Goal: Navigation & Orientation: Find specific page/section

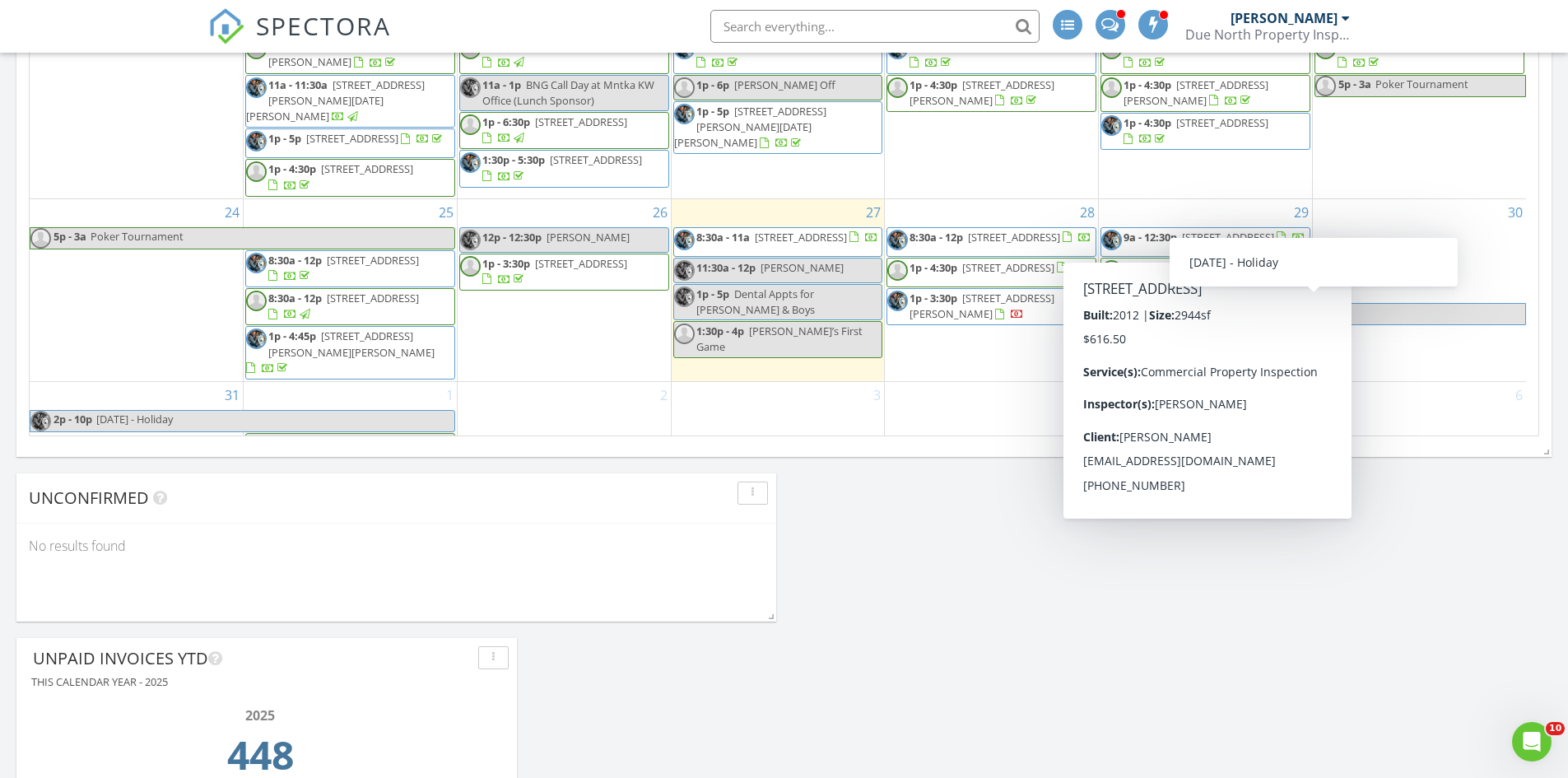
click at [1460, 546] on div "Today Gary Christianson 8:30 am 1070 Grandview Ct NE 206, Columbia Heights, MN …" at bounding box center [784, 74] width 1568 height 1869
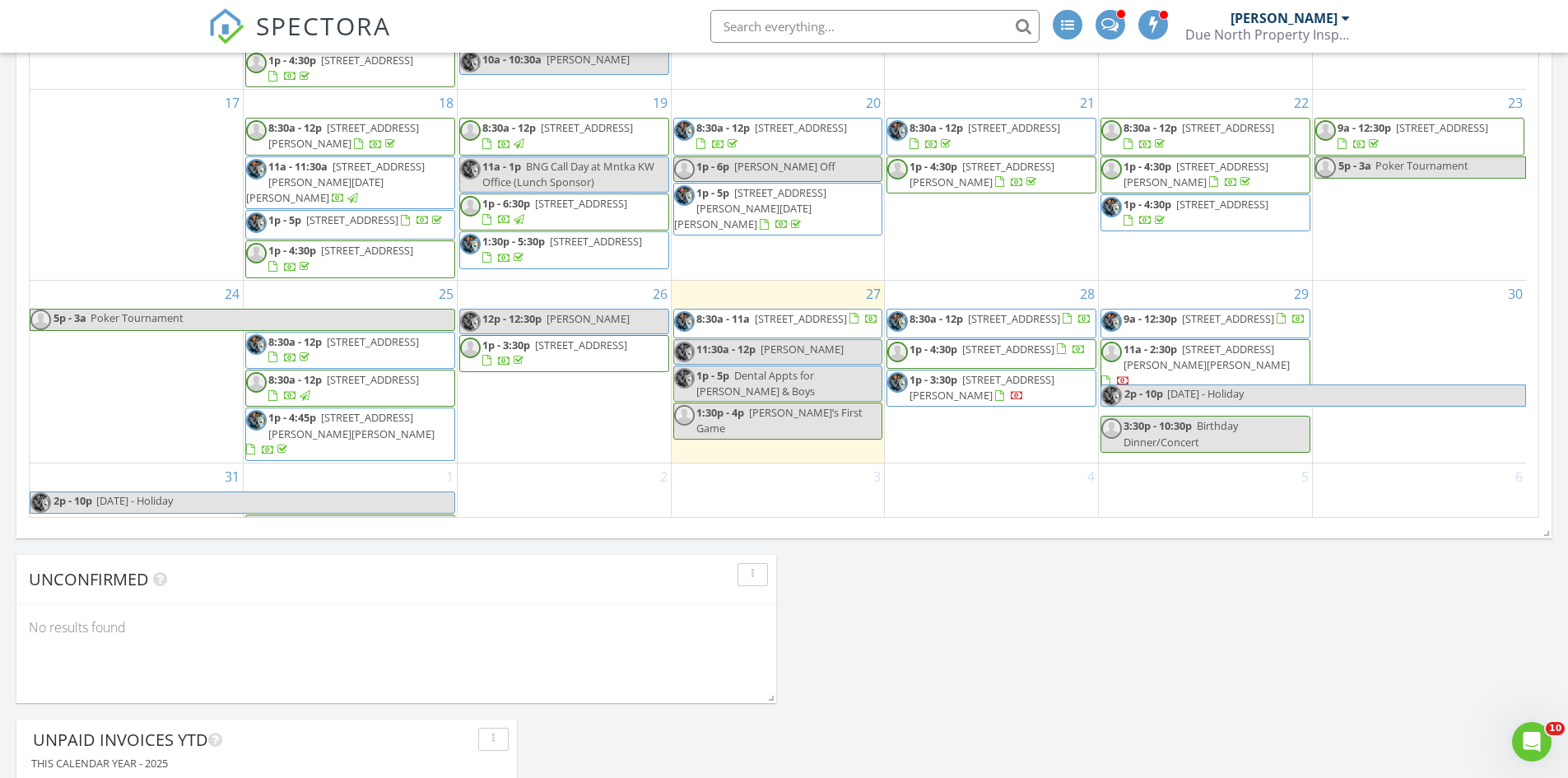
scroll to position [1072, 0]
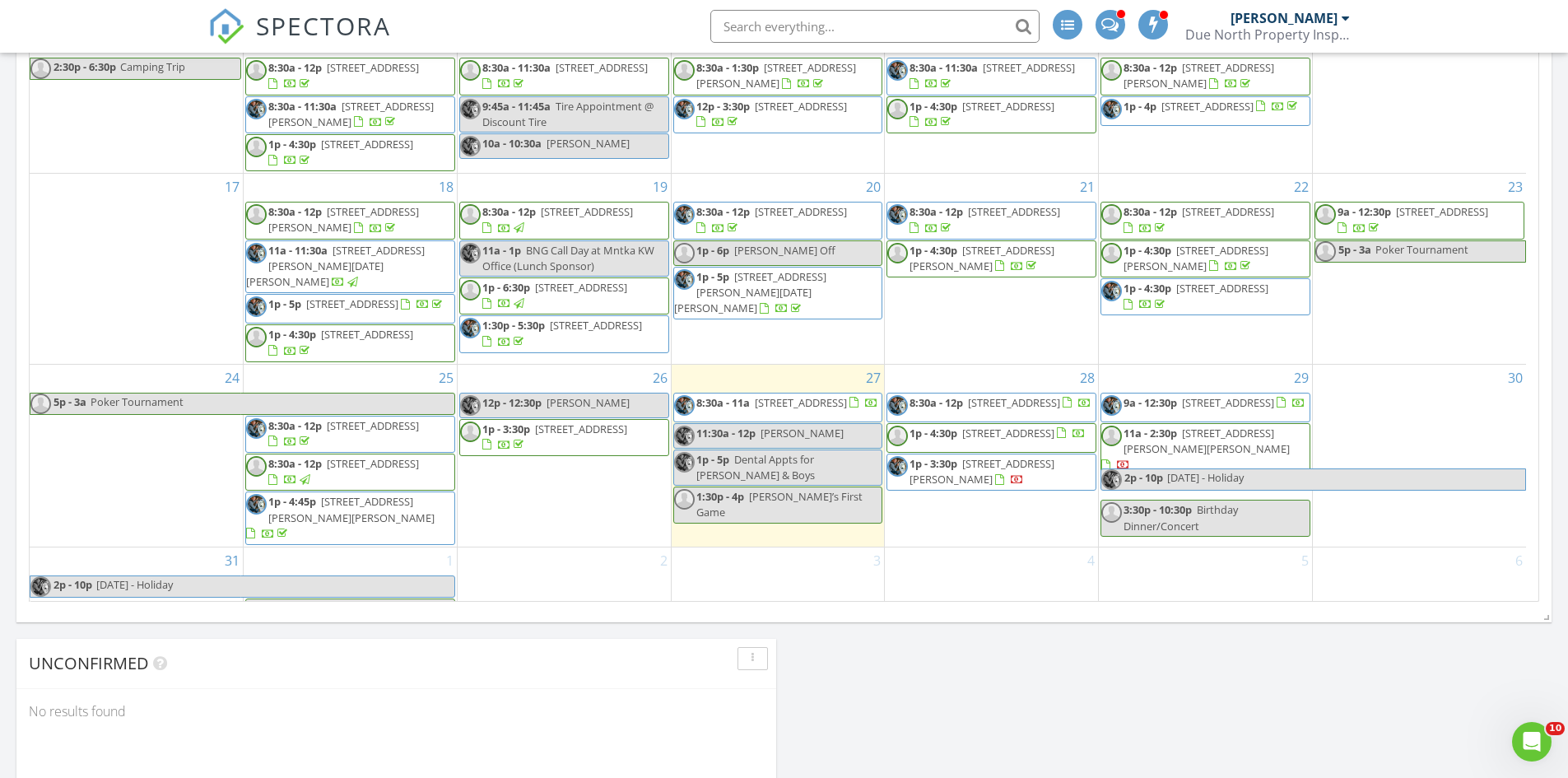
scroll to position [988, 0]
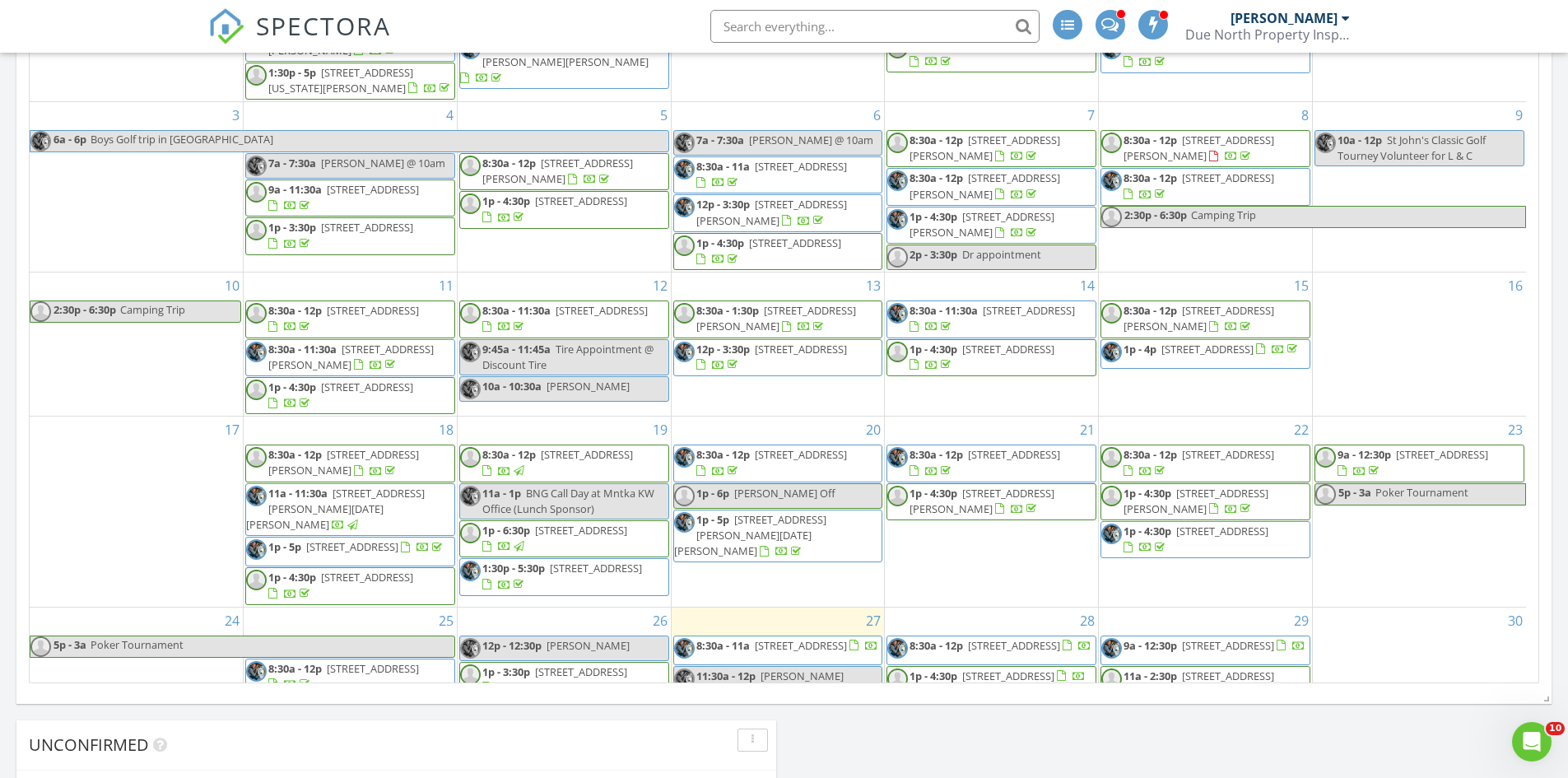
scroll to position [305, 0]
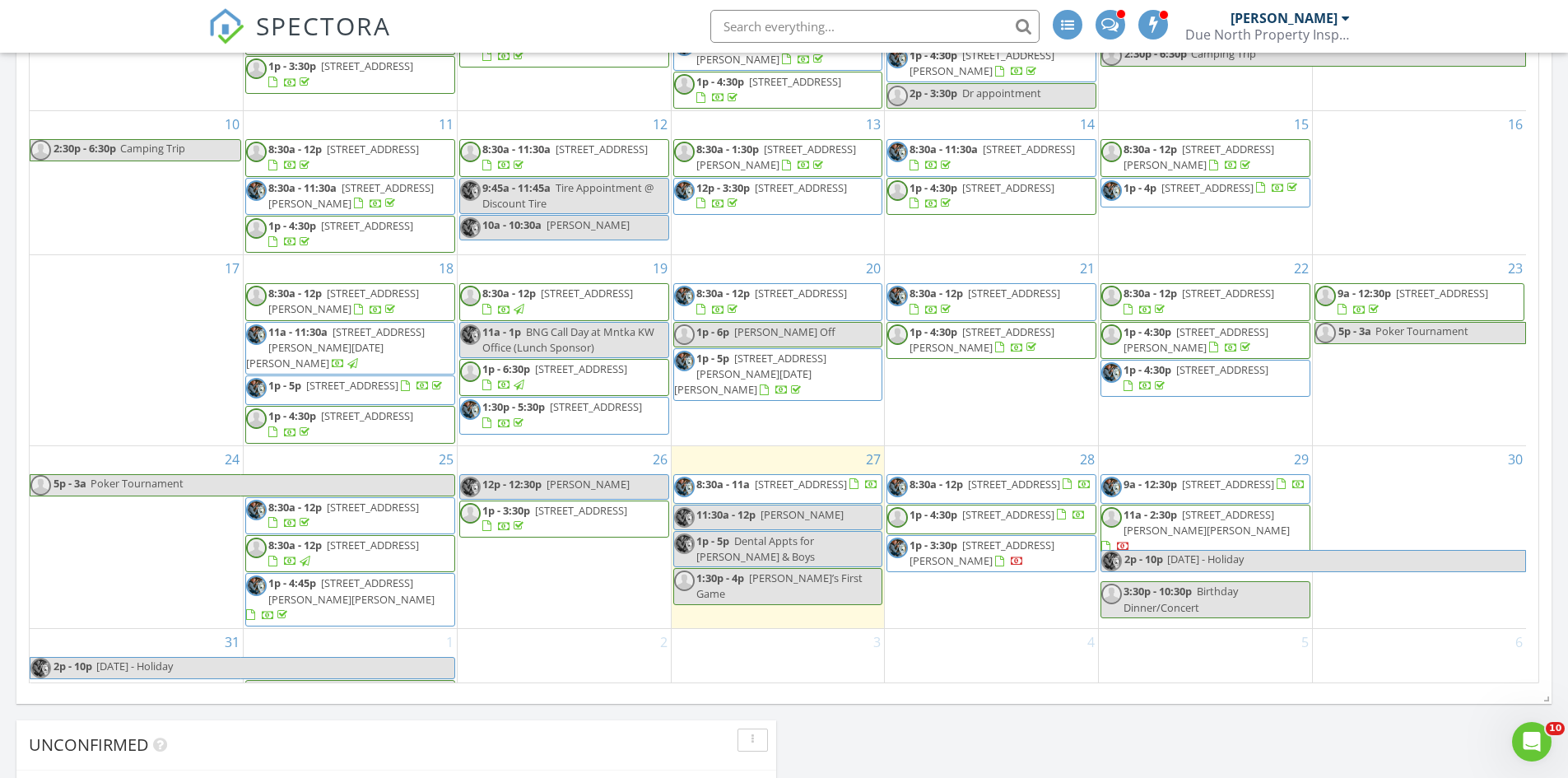
click at [1246, 746] on div "Today Gary Christianson 8:30 am 1070 Grandview Ct NE 206, Columbia Heights, MN …" at bounding box center [784, 321] width 1568 height 1869
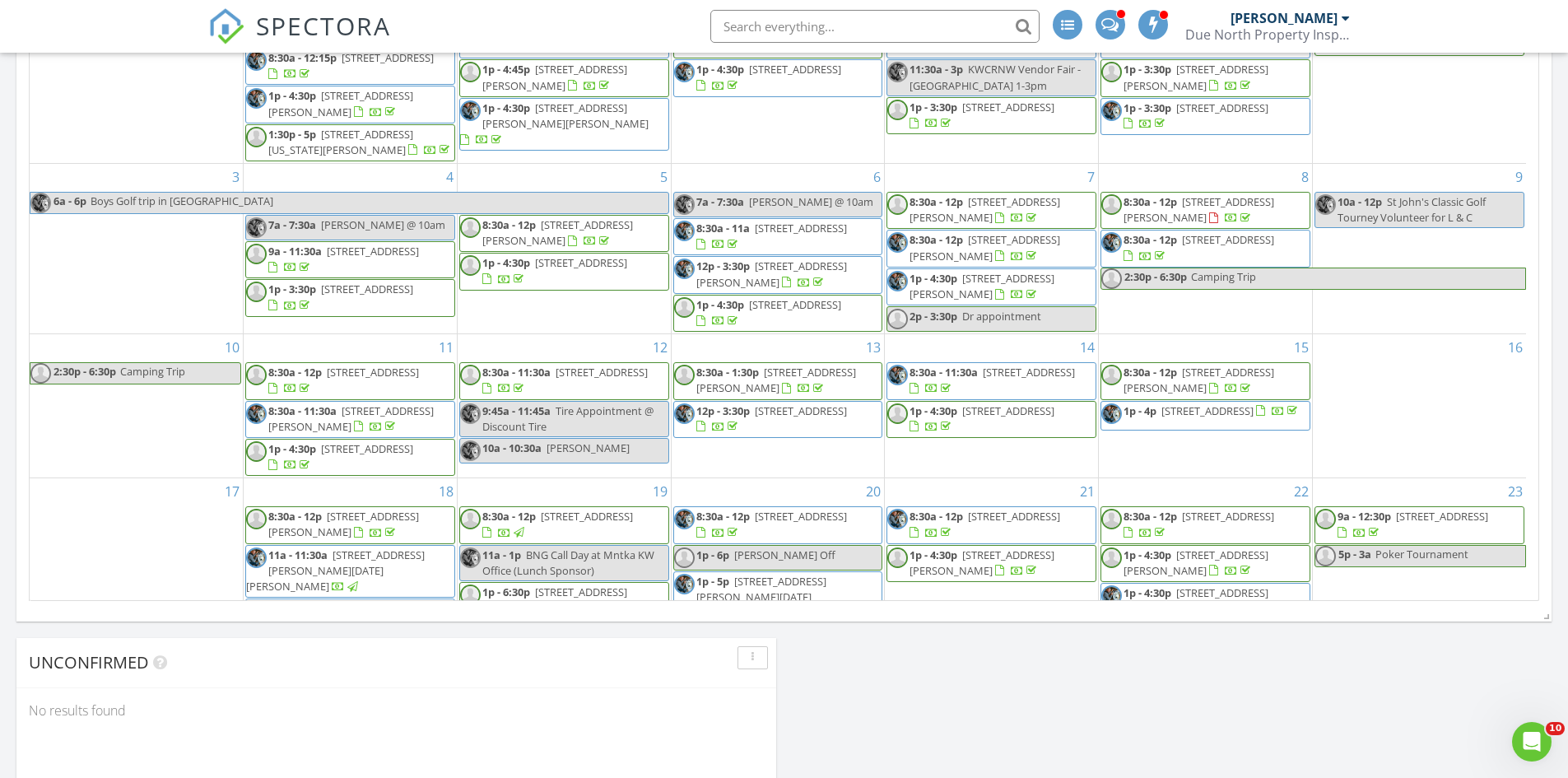
scroll to position [305, 0]
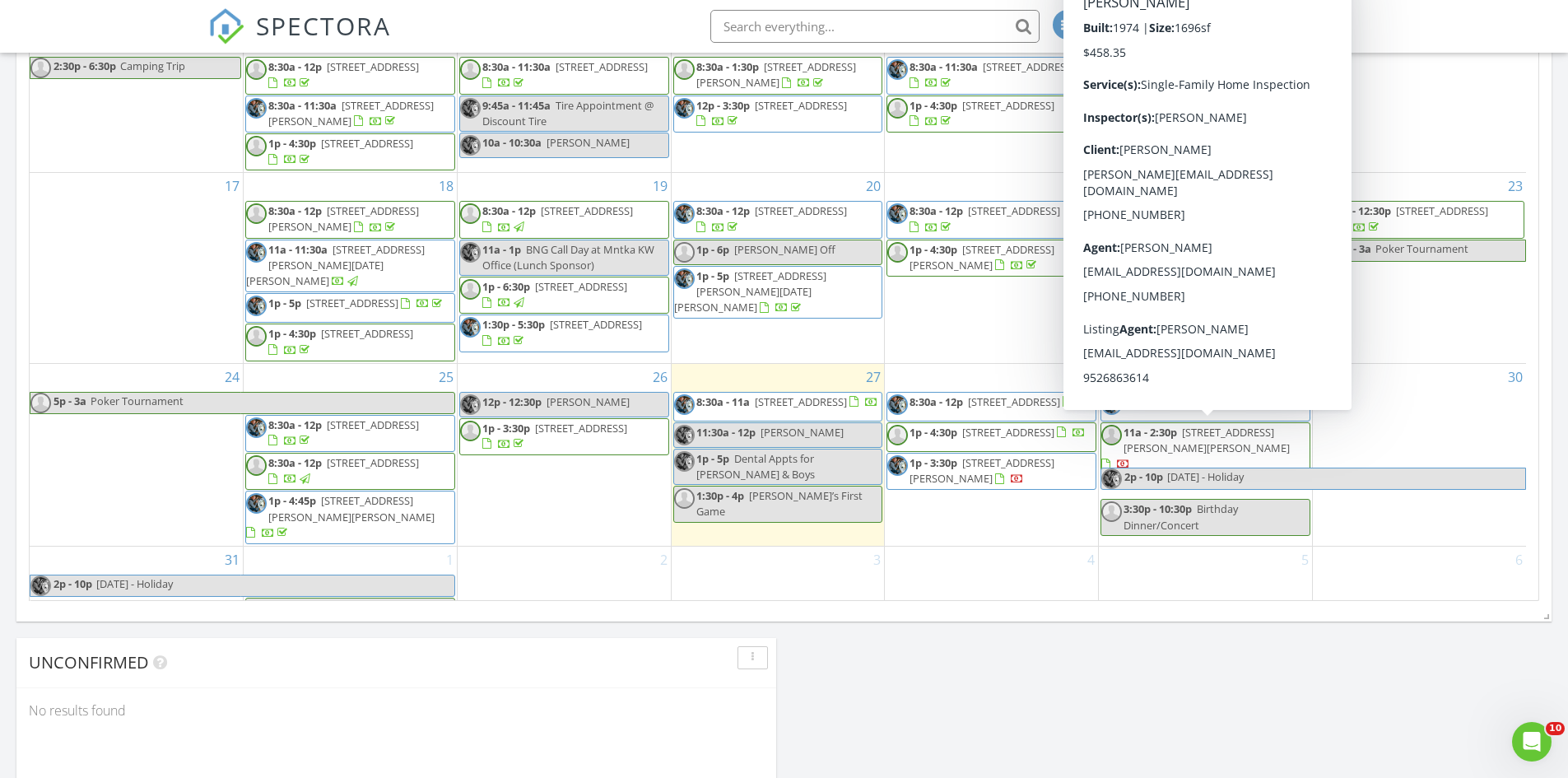
click at [1028, 642] on div "Today Gary Christianson 8:30 am 1070 Grandview Ct NE 206, Columbia Heights, MN …" at bounding box center [784, 238] width 1568 height 1869
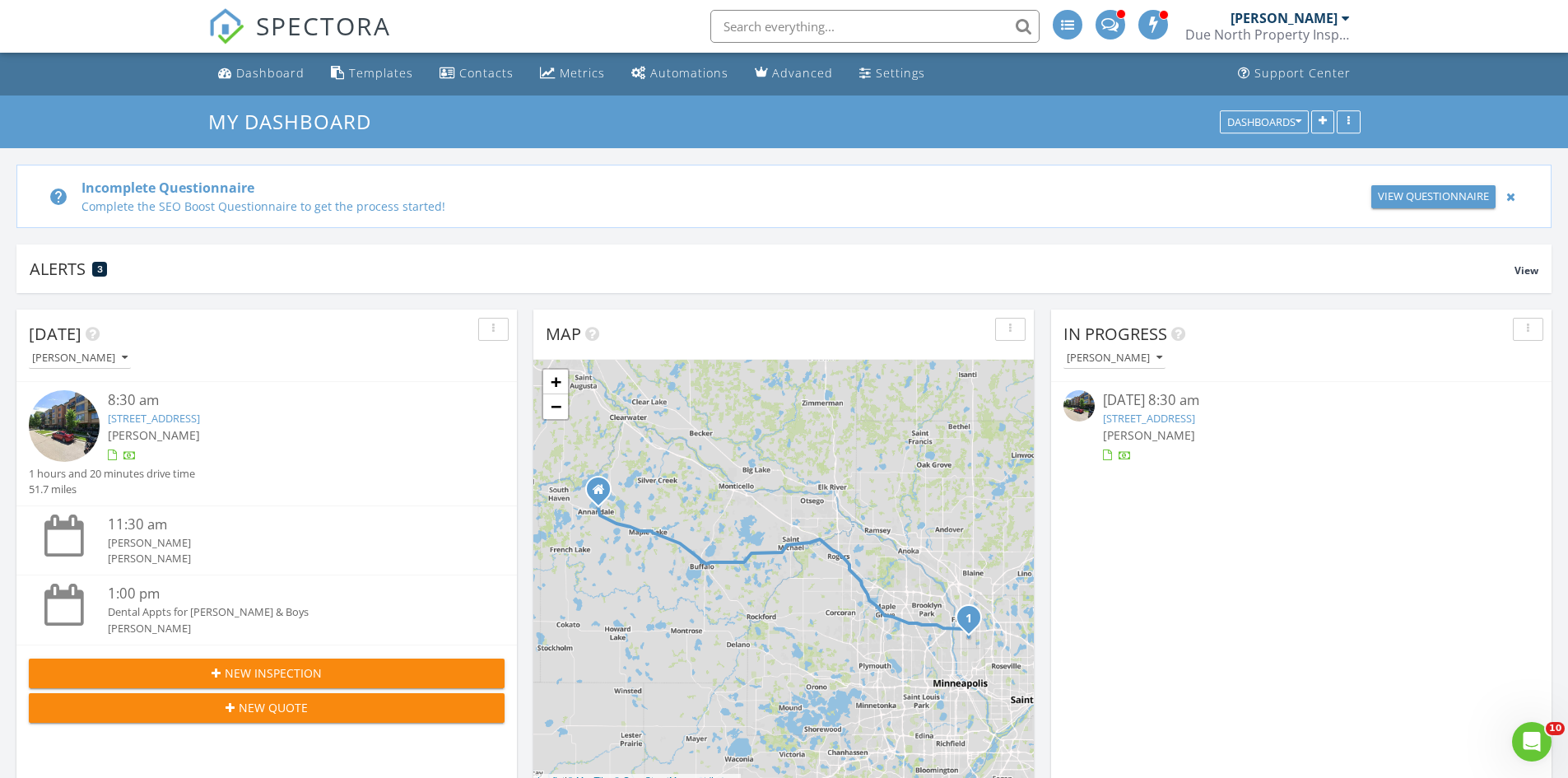
scroll to position [0, 0]
click at [579, 73] on div "Metrics" at bounding box center [582, 74] width 45 height 15
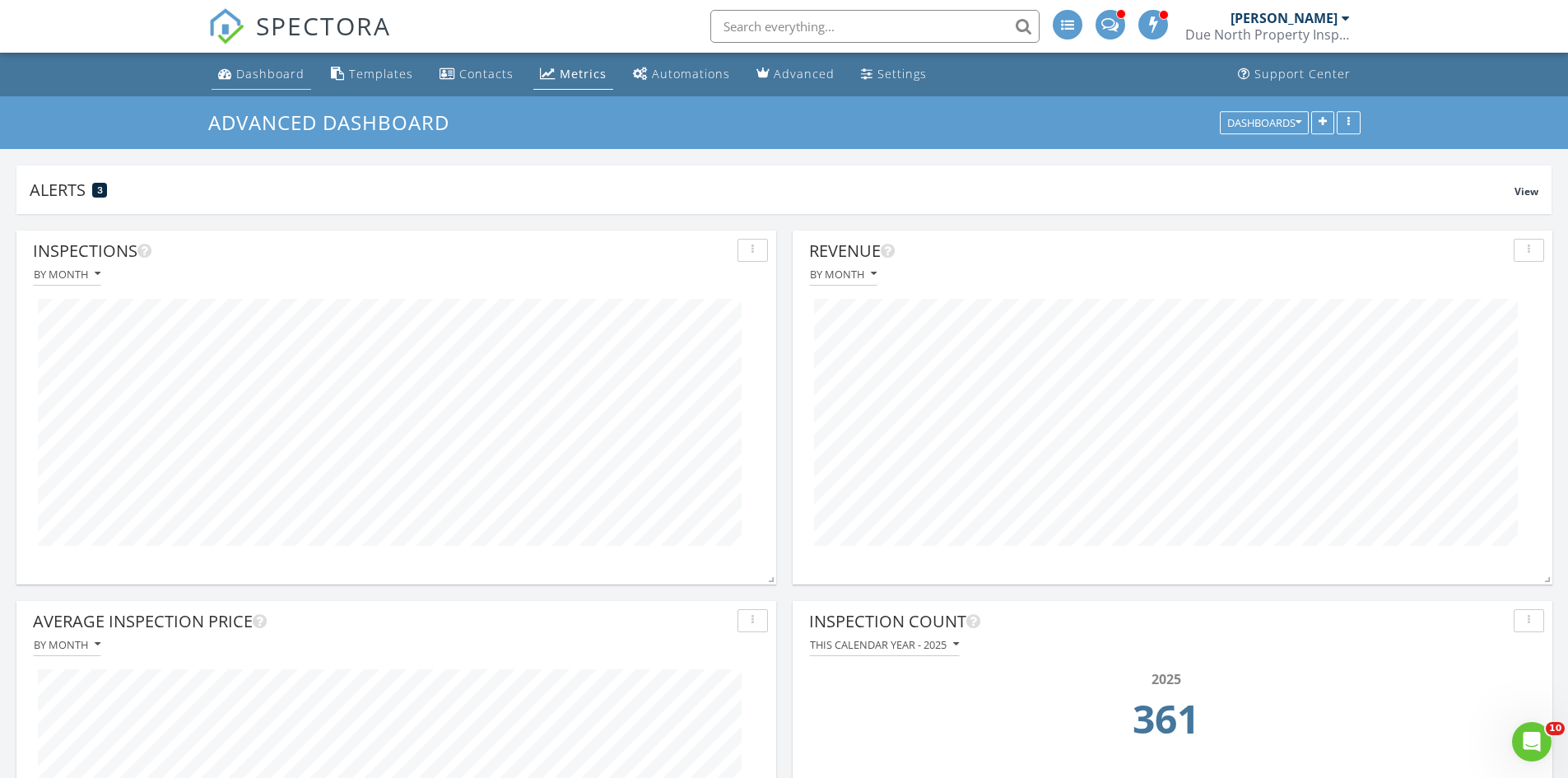
click at [264, 75] on div "Dashboard" at bounding box center [270, 74] width 69 height 15
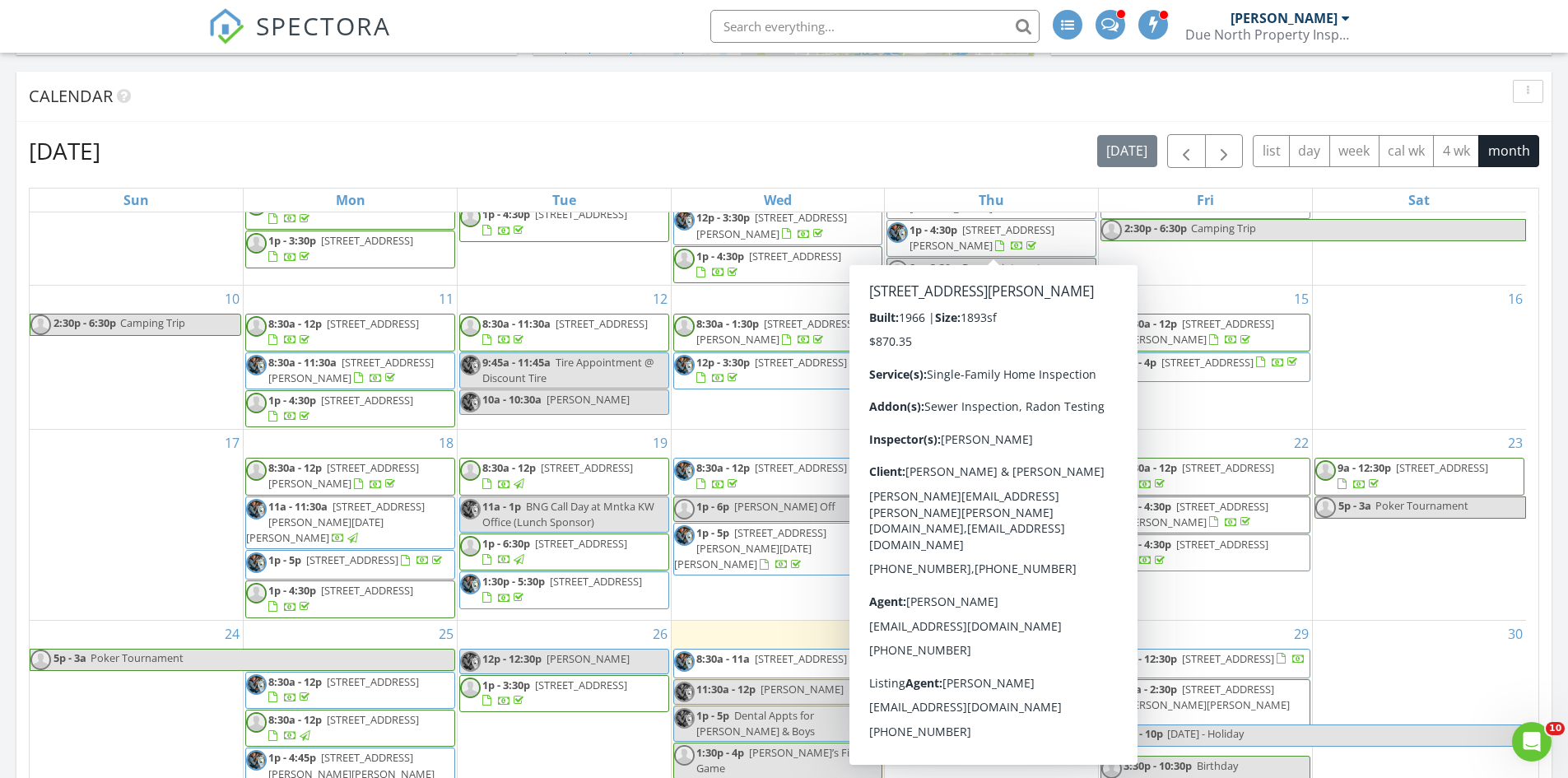
scroll to position [988, 0]
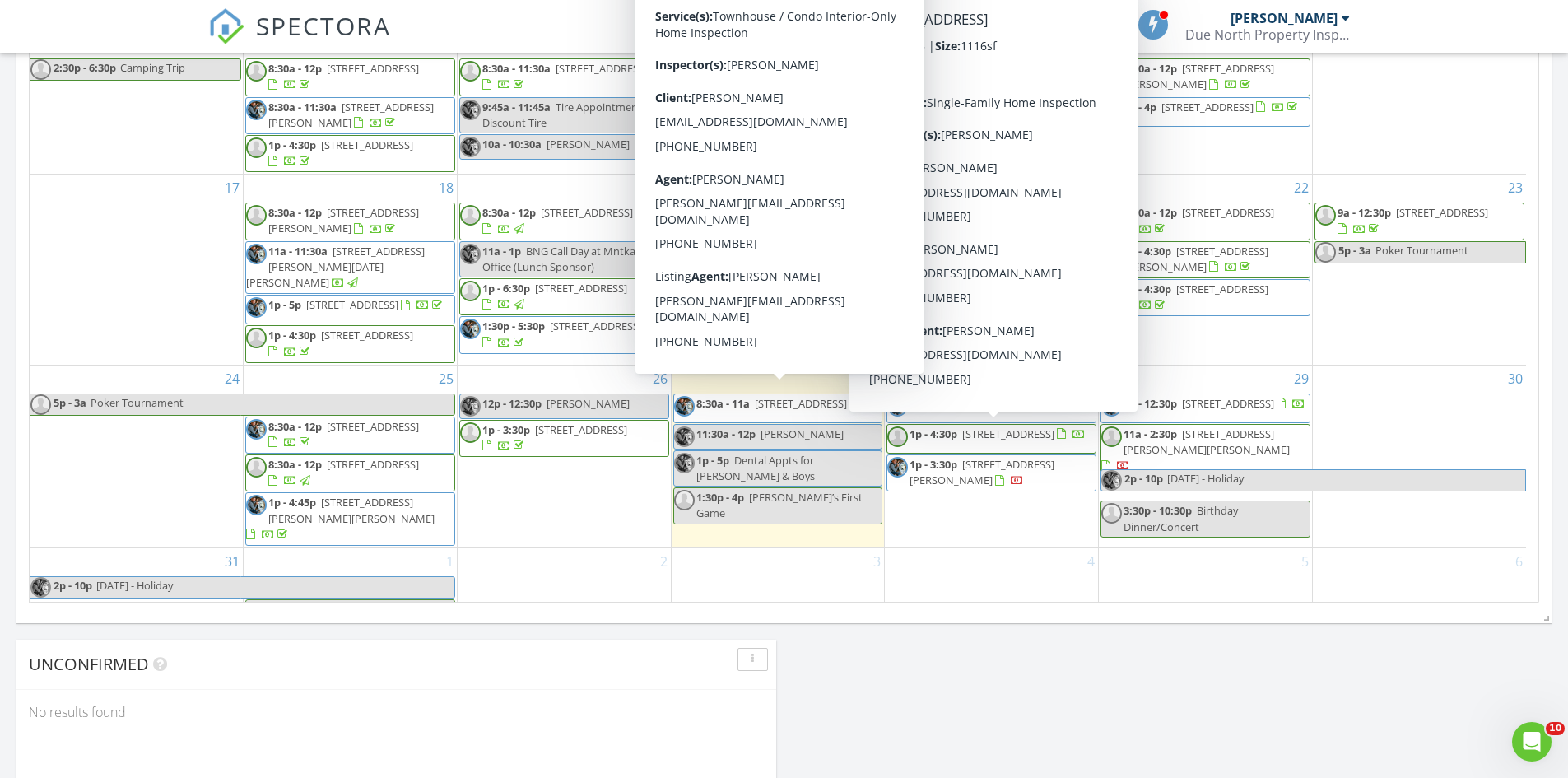
click at [758, 400] on span "[STREET_ADDRESS]" at bounding box center [800, 403] width 92 height 15
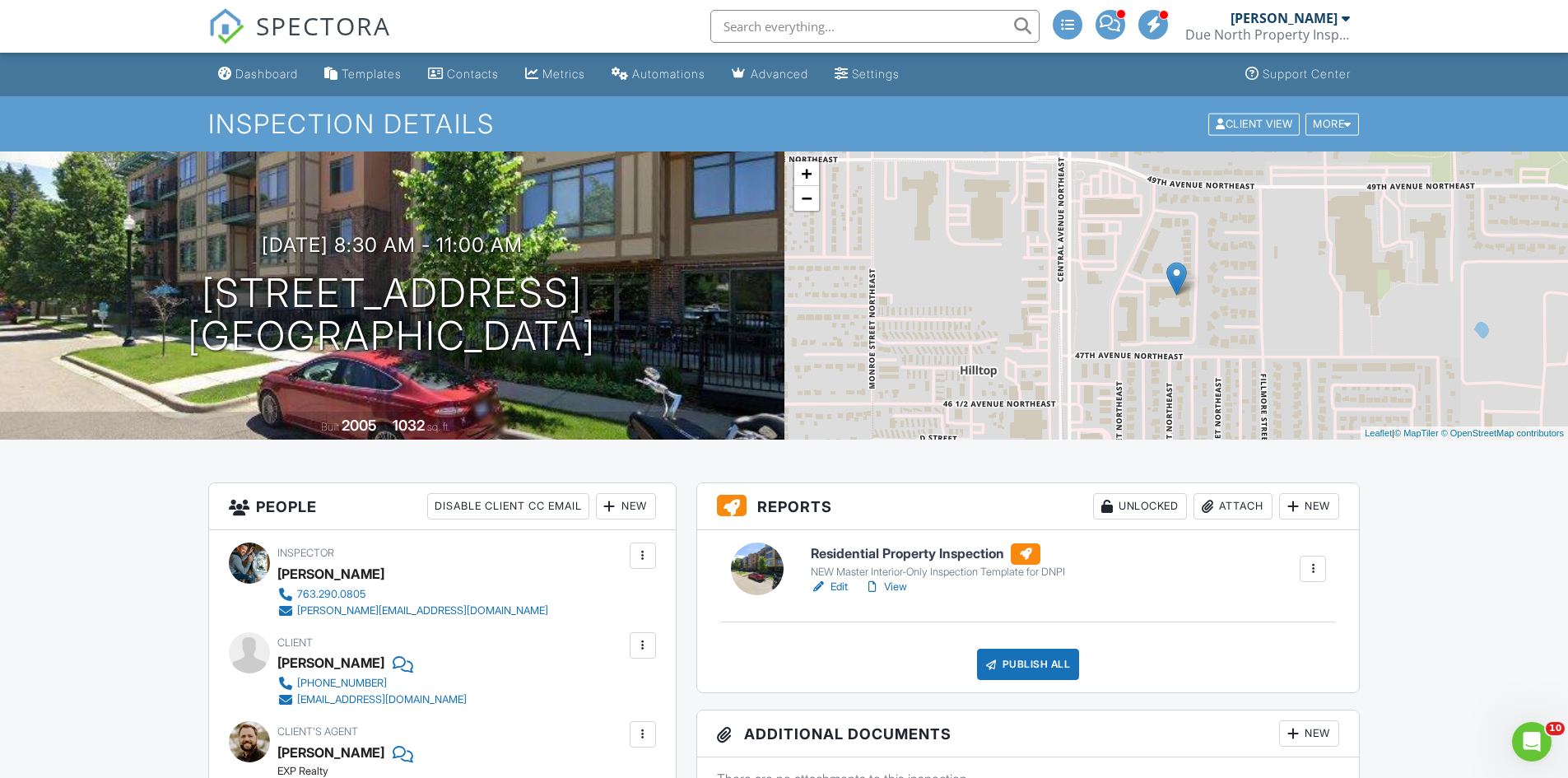
click at [916, 554] on h6 "Residential Property Inspection" at bounding box center [938, 553] width 255 height 21
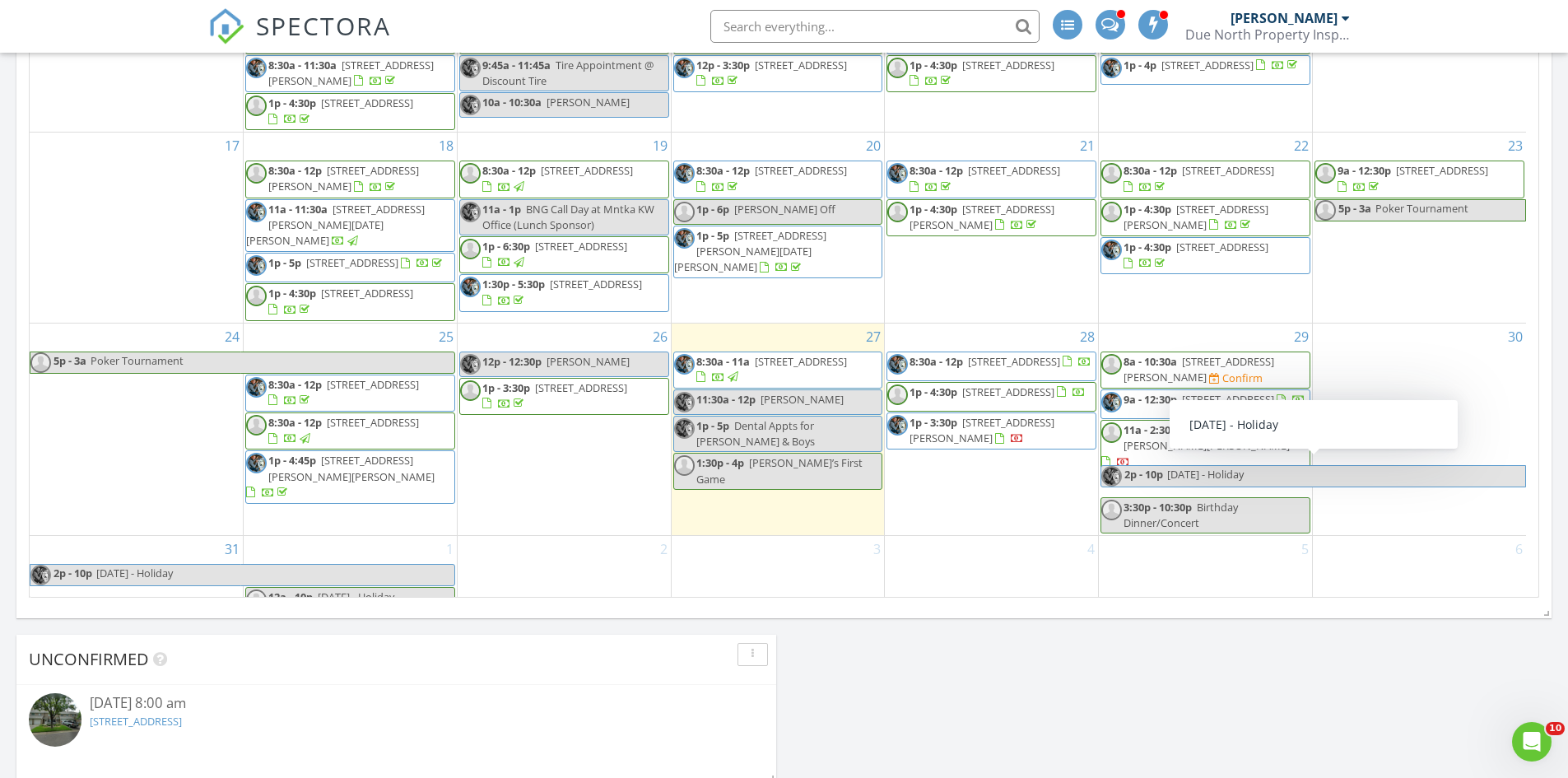
scroll to position [988, 0]
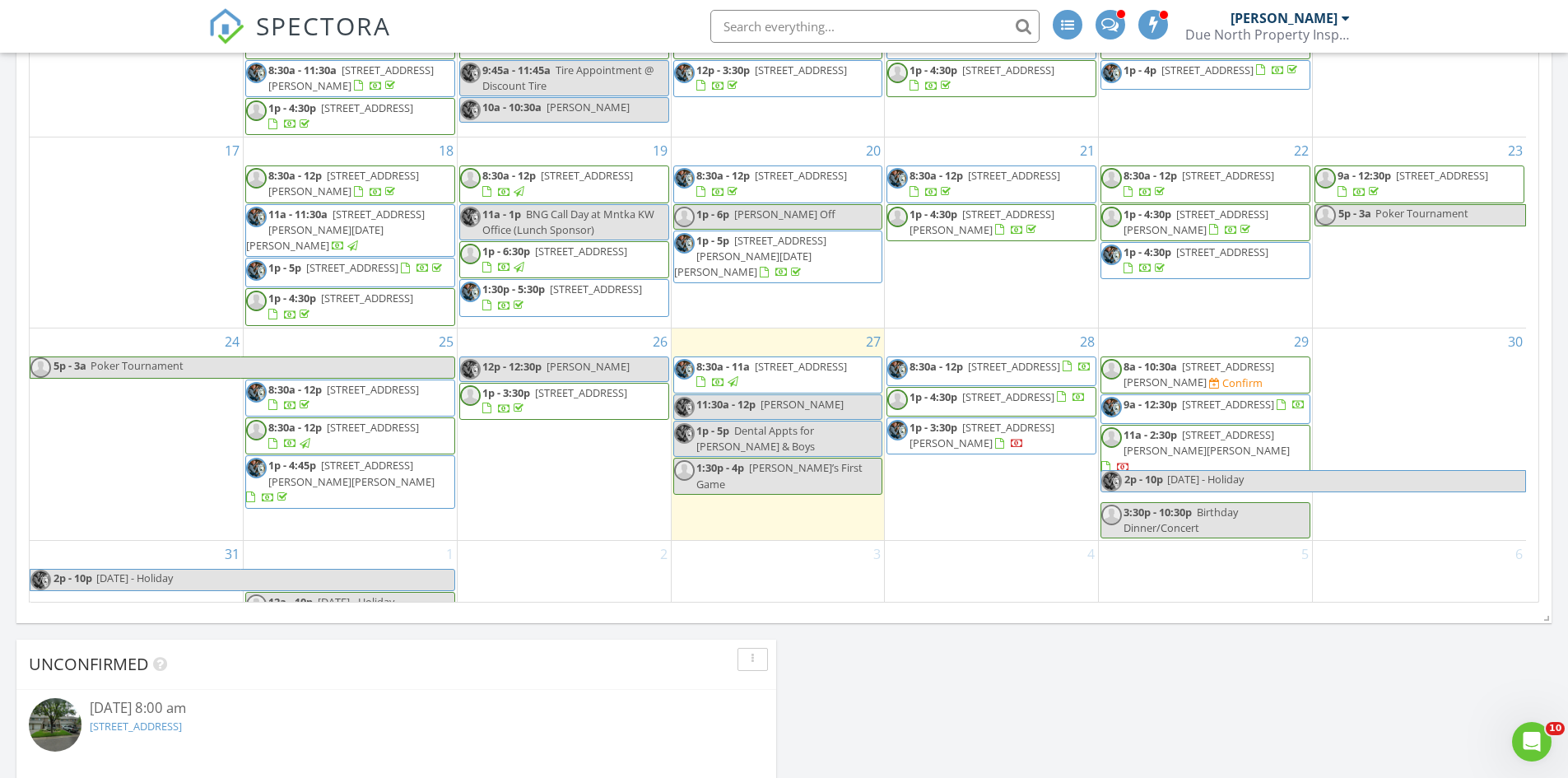
click at [1258, 668] on div "Today Gary Christianson 8:30 am 1070 Grandview Ct NE 206, Columbia Heights, MN …" at bounding box center [784, 240] width 1568 height 1869
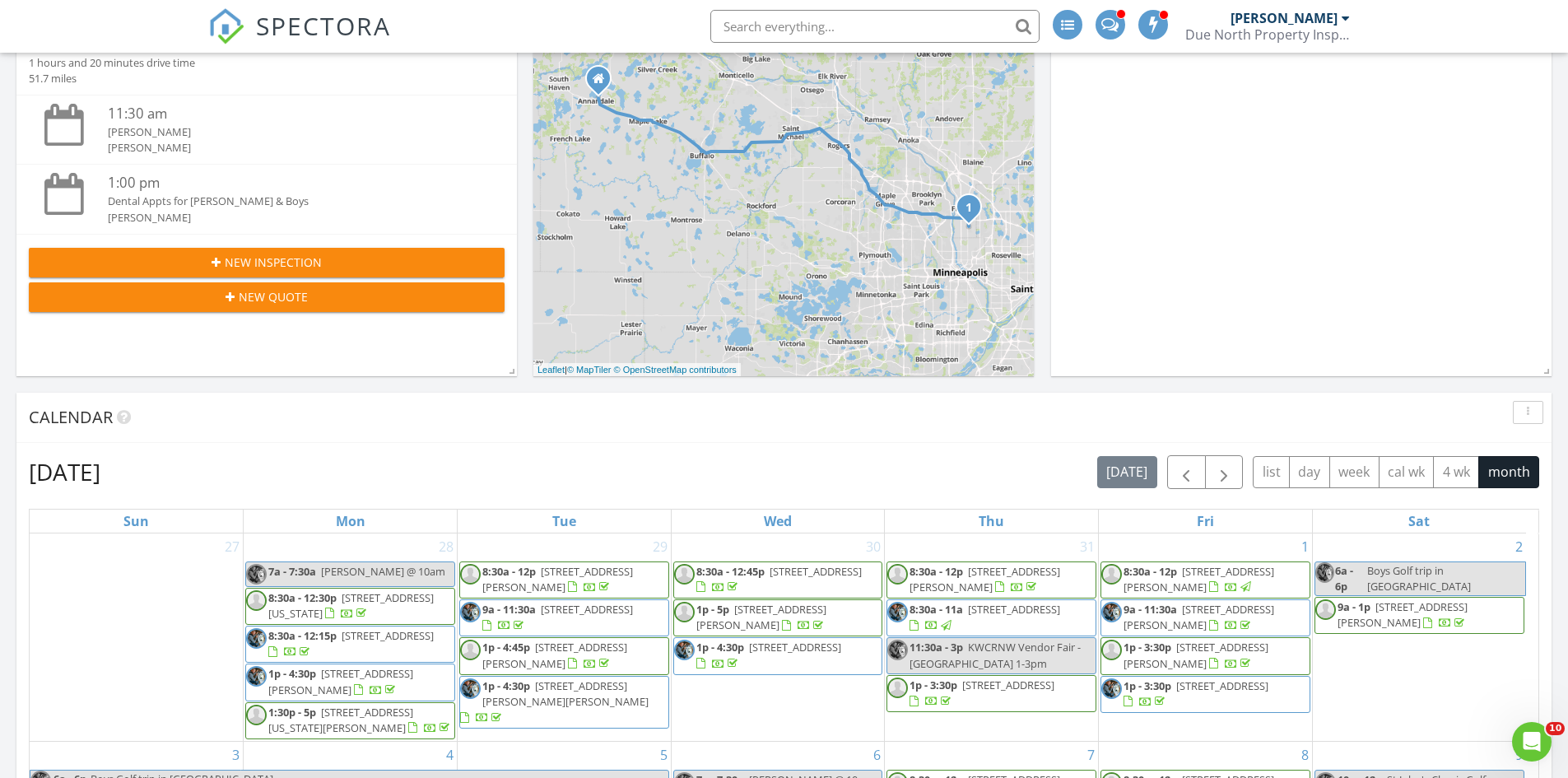
scroll to position [0, 0]
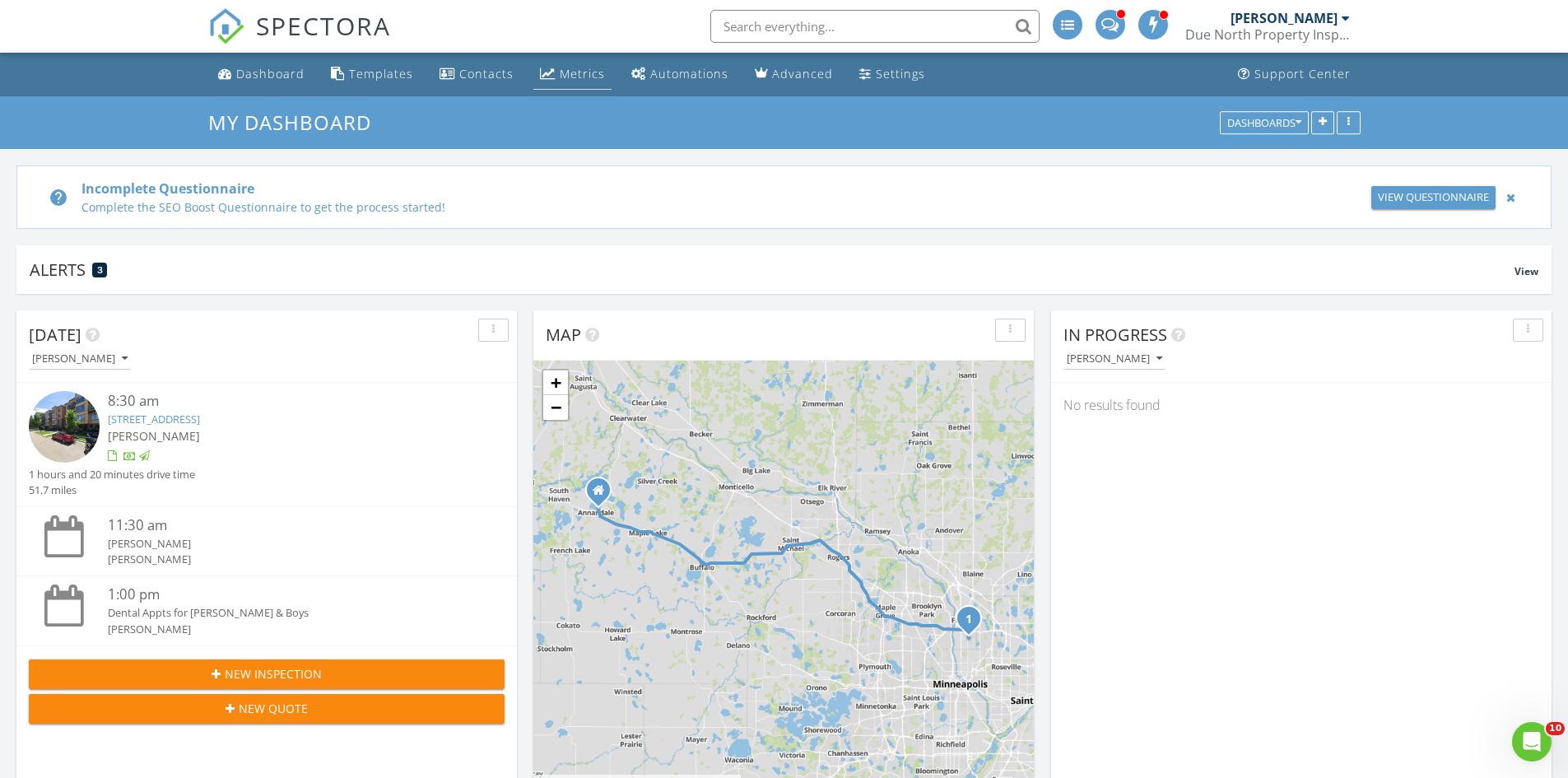
click at [585, 75] on div "Metrics" at bounding box center [582, 74] width 45 height 15
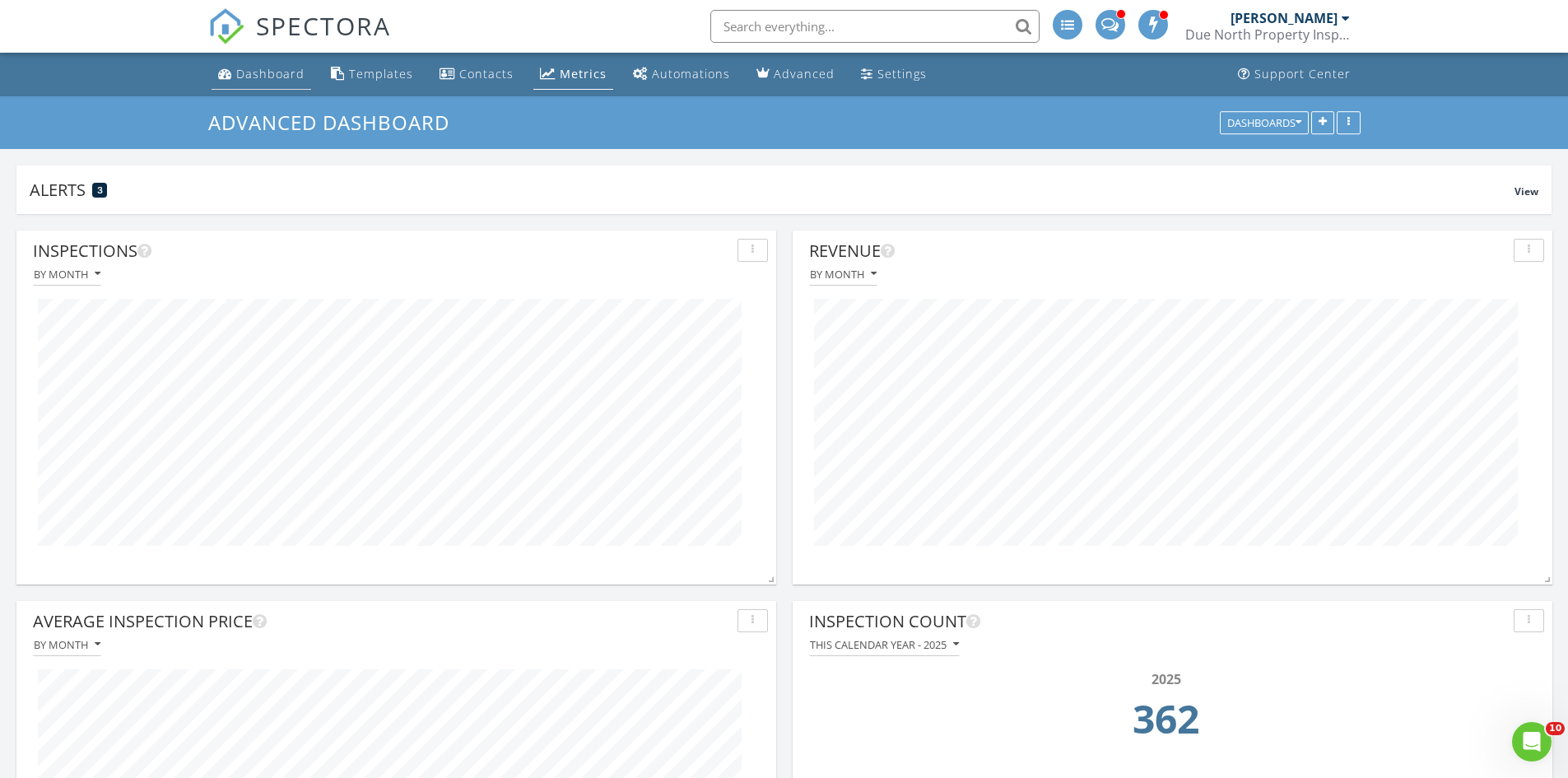
click at [270, 67] on div "Dashboard" at bounding box center [270, 74] width 69 height 15
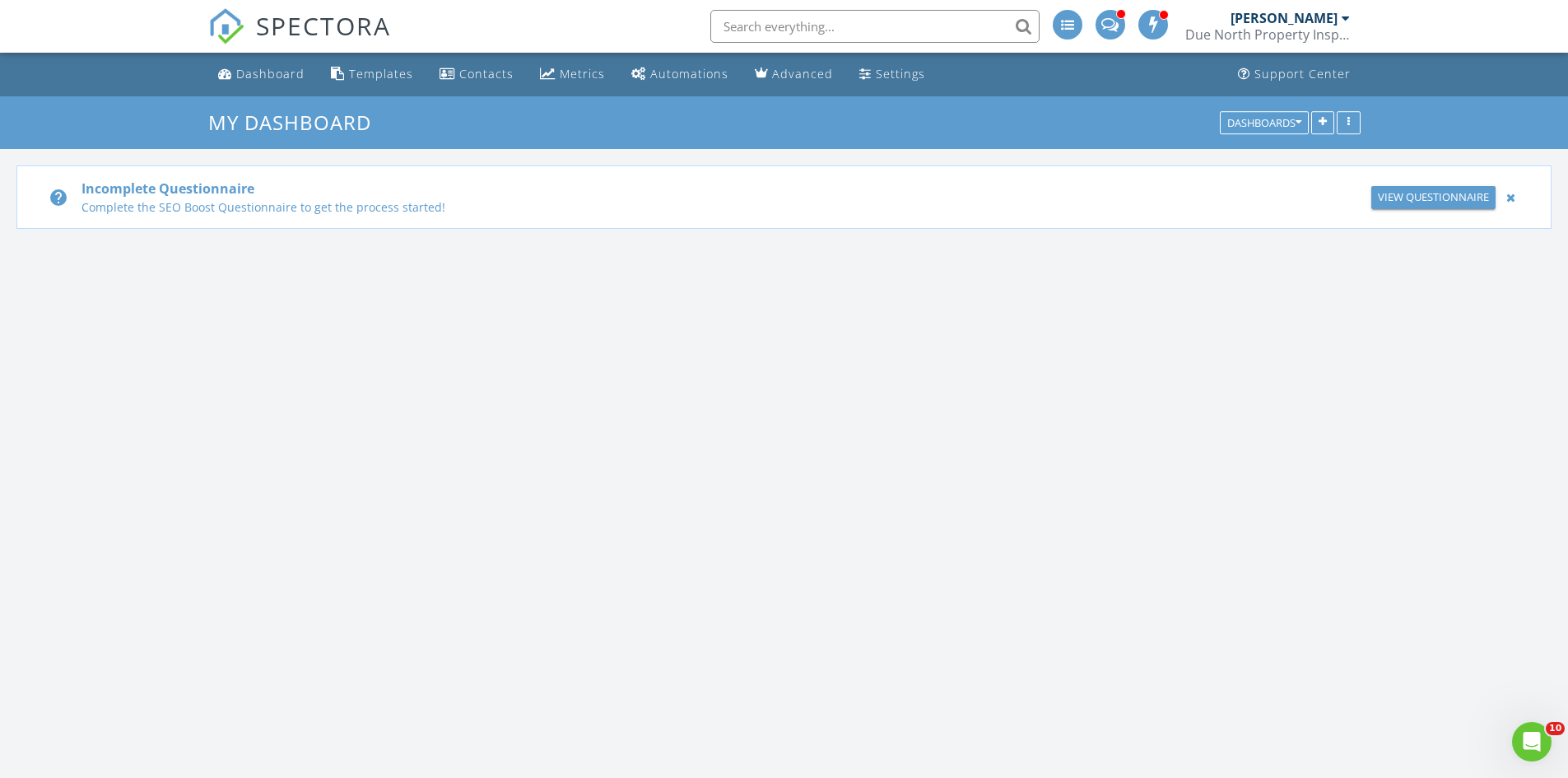
scroll to position [1894, 1594]
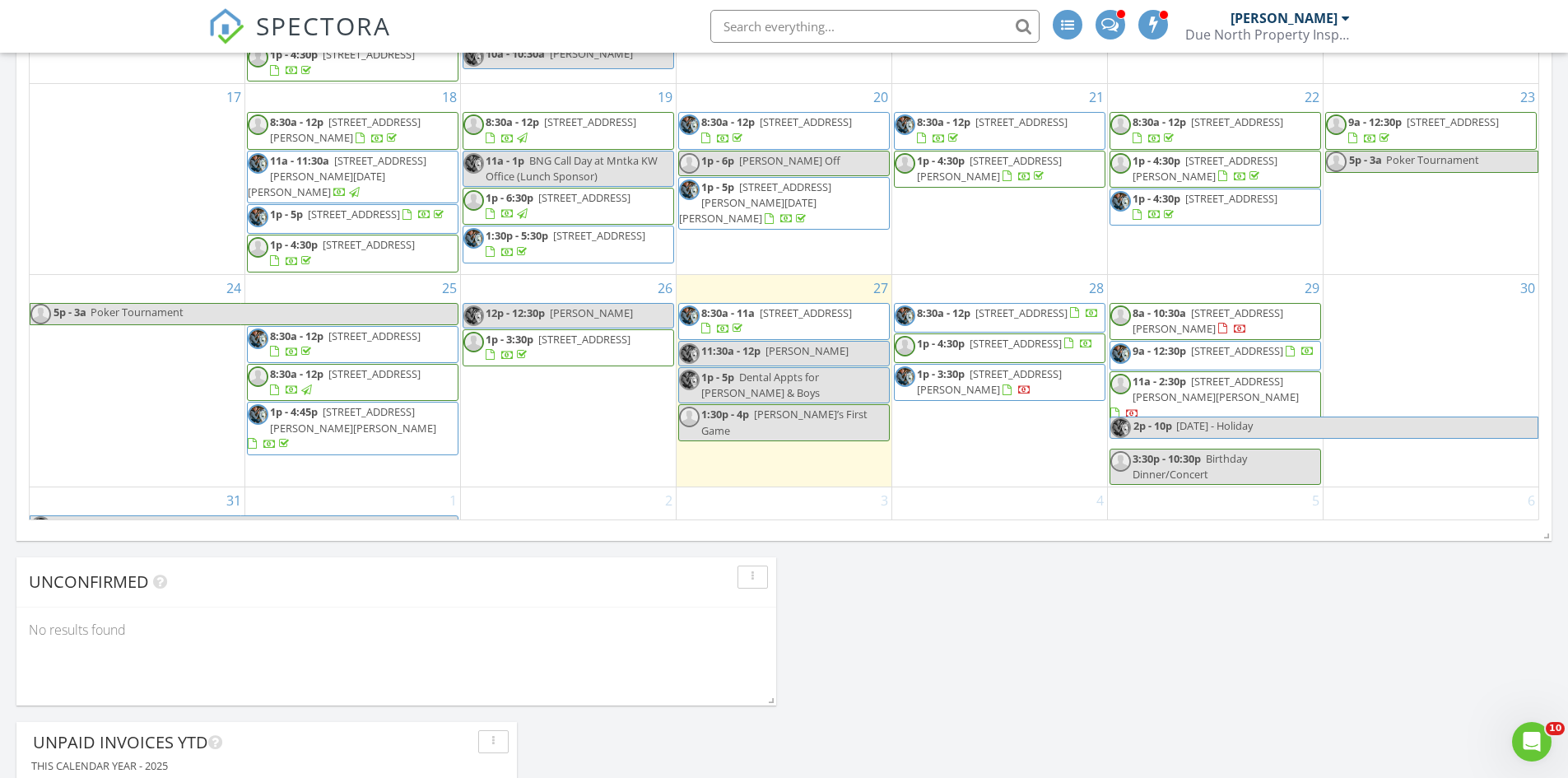
scroll to position [342, 0]
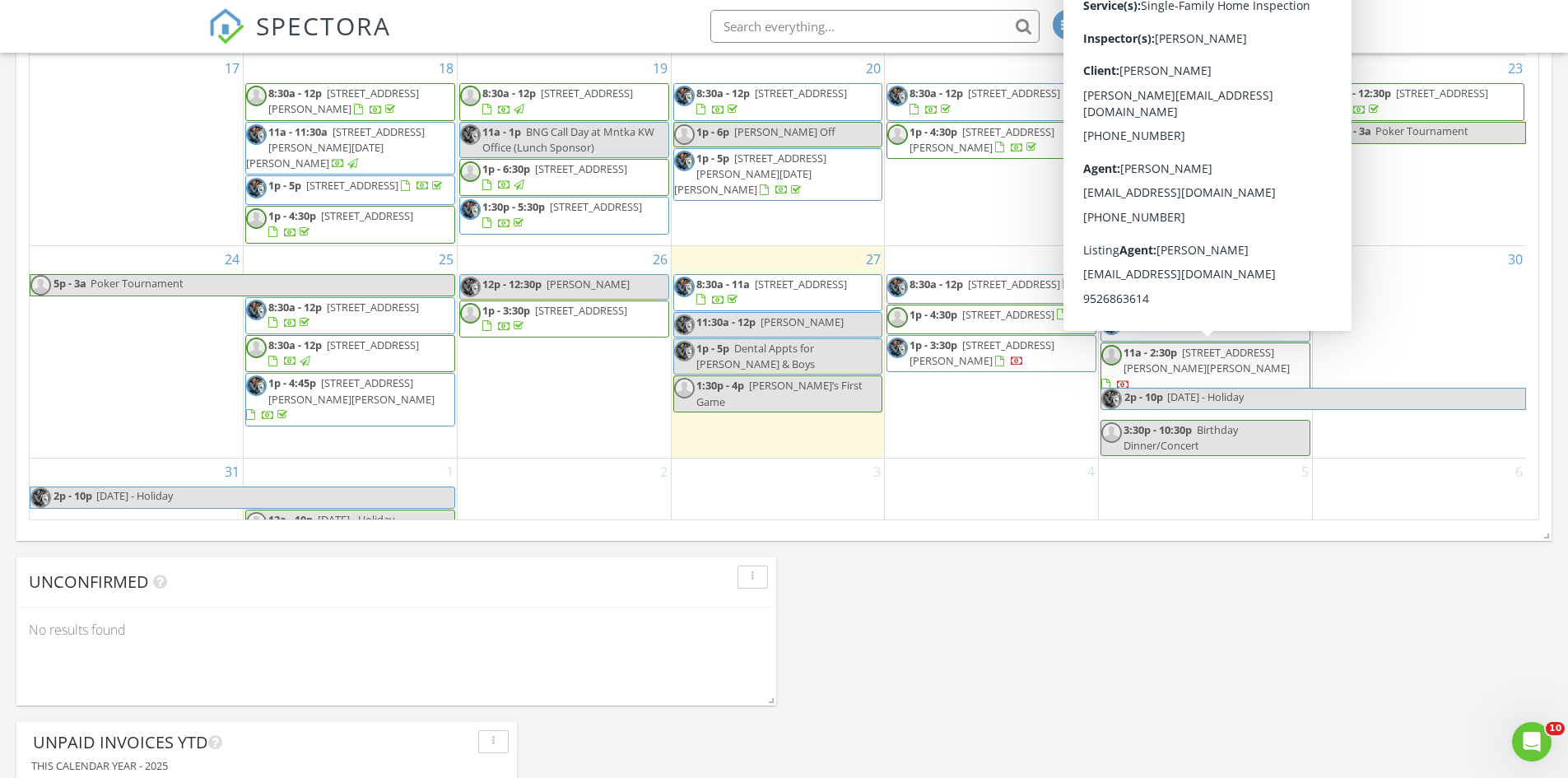
click at [890, 555] on div "[DATE] [PERSON_NAME] 8:30 am [STREET_ADDRESS] [PERSON_NAME] 1 hours and 20 minu…" at bounding box center [784, 158] width 1568 height 1869
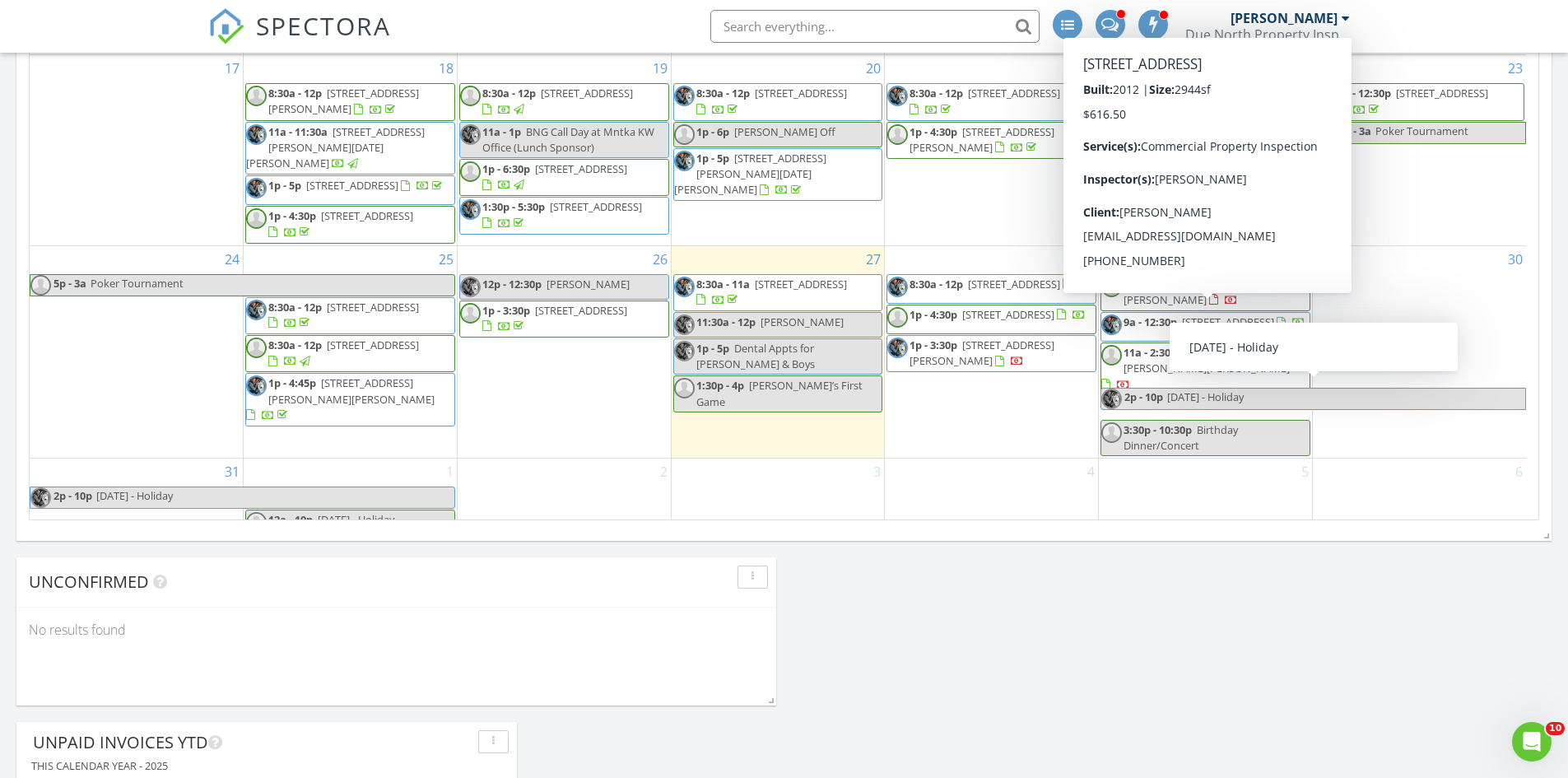
click at [1052, 554] on div "[DATE] [PERSON_NAME] 8:30 am [STREET_ADDRESS] [PERSON_NAME] 1 hours and 20 minu…" at bounding box center [784, 158] width 1568 height 1869
